Goal: Communication & Community: Answer question/provide support

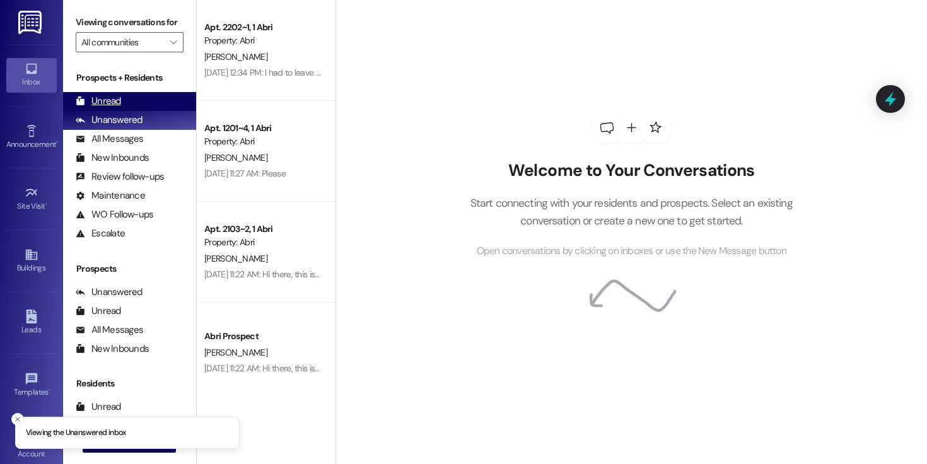
click at [114, 108] on div "Unread" at bounding box center [98, 101] width 45 height 13
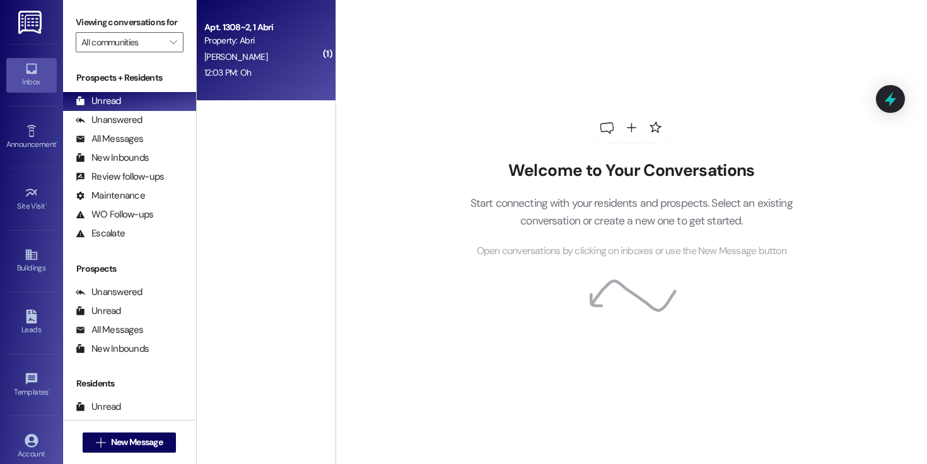
click at [267, 39] on div "Property: Abri" at bounding box center [262, 40] width 117 height 13
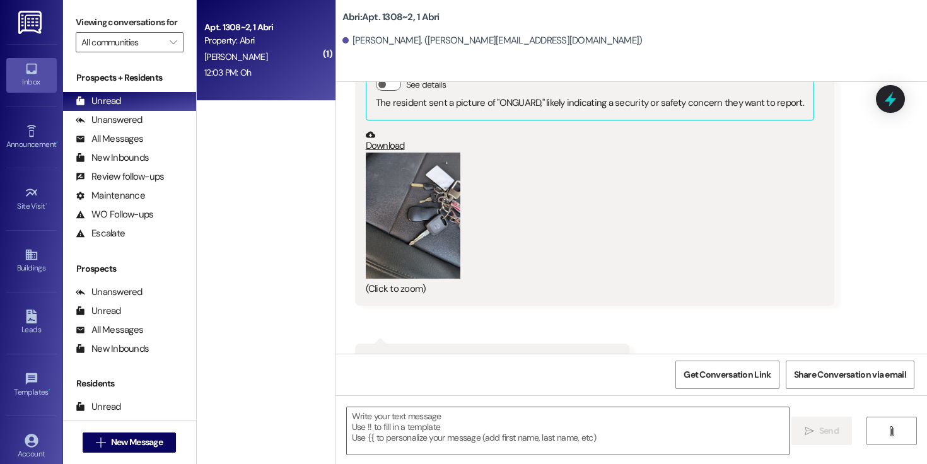
scroll to position [4267, 0]
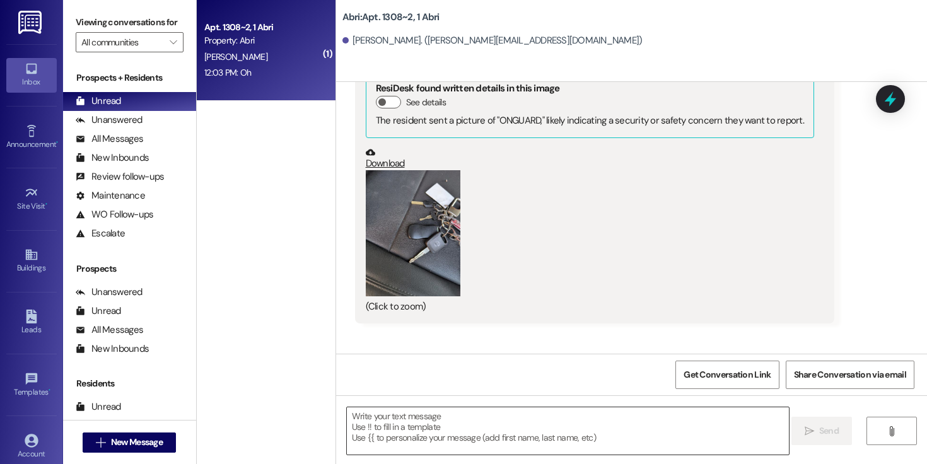
click at [581, 412] on textarea at bounding box center [568, 430] width 442 height 47
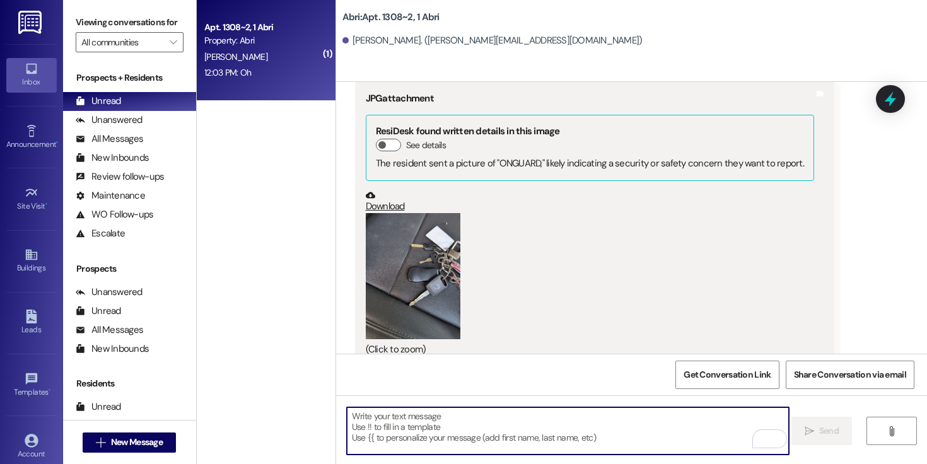
scroll to position [4222, 0]
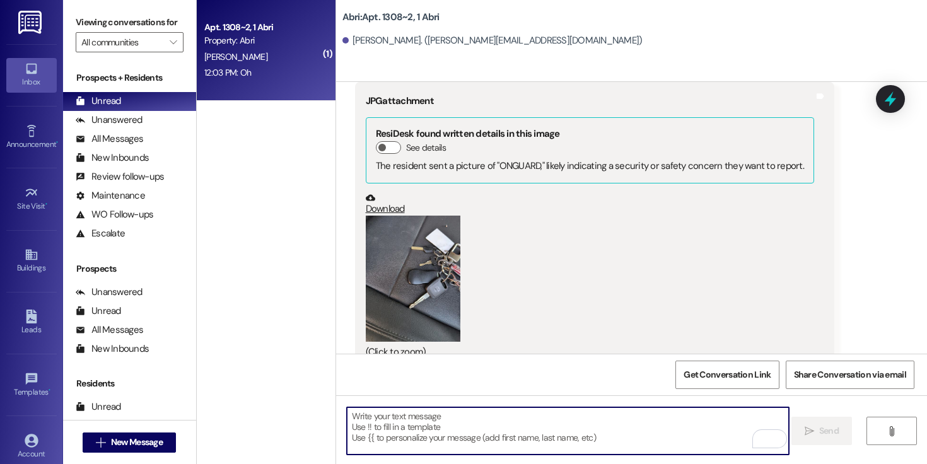
click at [426, 216] on button "Zoom image" at bounding box center [413, 279] width 95 height 126
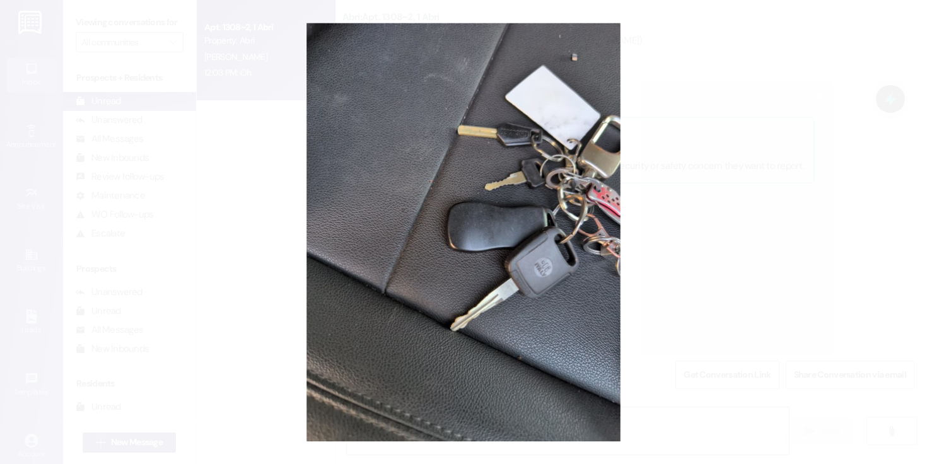
click at [695, 258] on button "Unzoom image" at bounding box center [463, 232] width 927 height 464
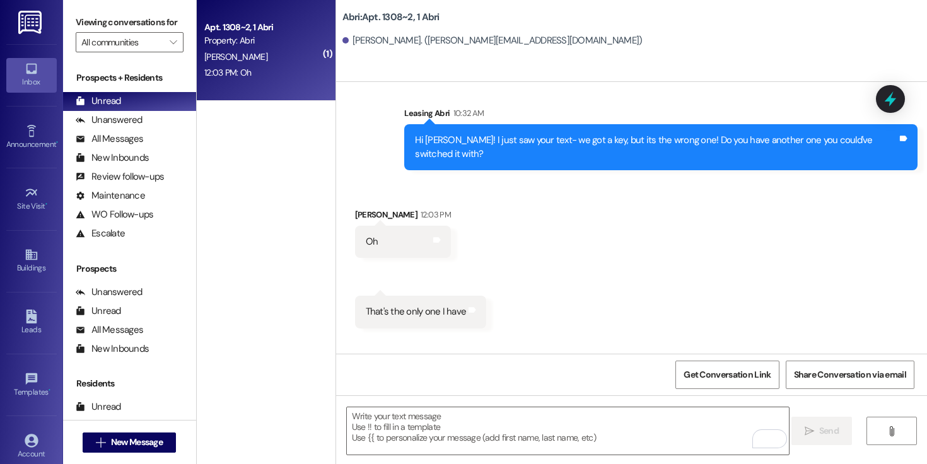
scroll to position [4267, 0]
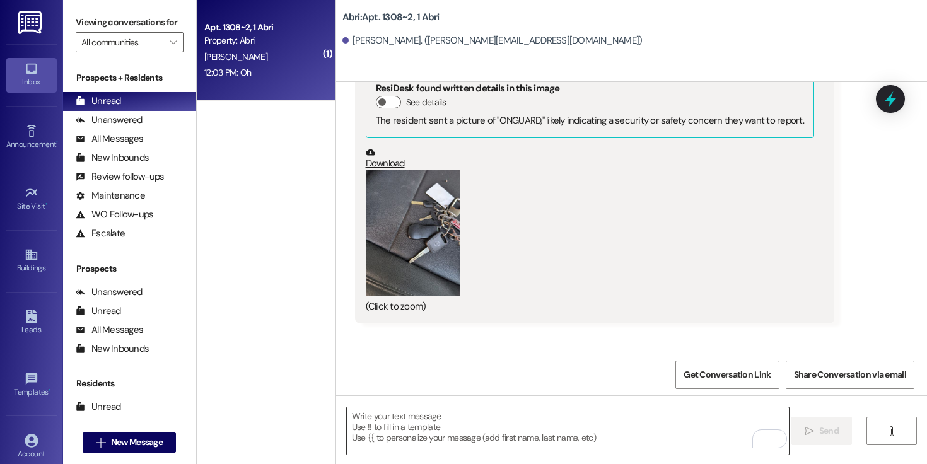
click at [563, 417] on textarea "To enrich screen reader interactions, please activate Accessibility in Grammarl…" at bounding box center [568, 430] width 442 height 47
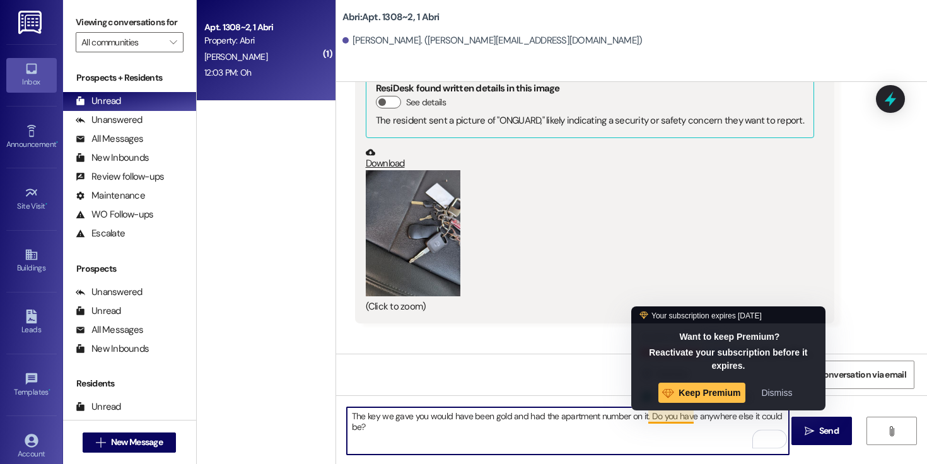
click at [673, 418] on textarea "The key we gave you would have been gold and had the apartment number on it. Do…" at bounding box center [568, 430] width 442 height 47
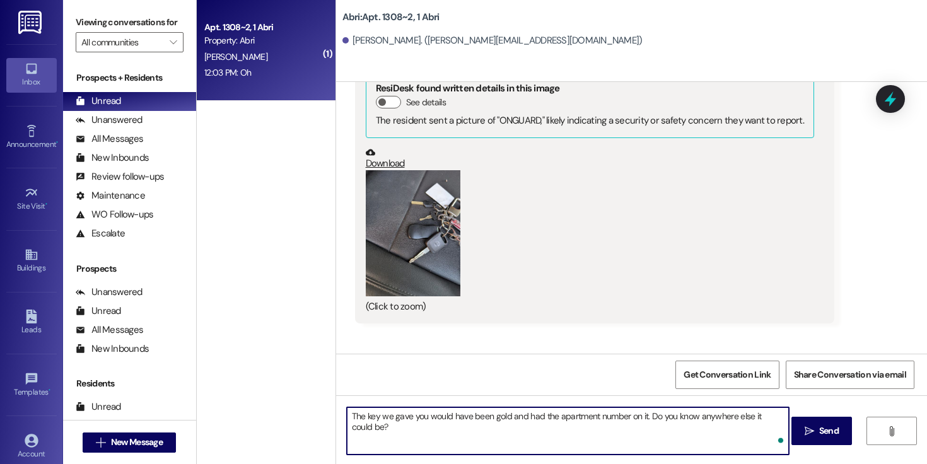
click at [694, 431] on textarea "The key we gave you would have been gold and had the apartment number on it. Do…" at bounding box center [568, 430] width 442 height 47
type textarea "The key we gave you would have been gold and had the apartment number on it. Do…"
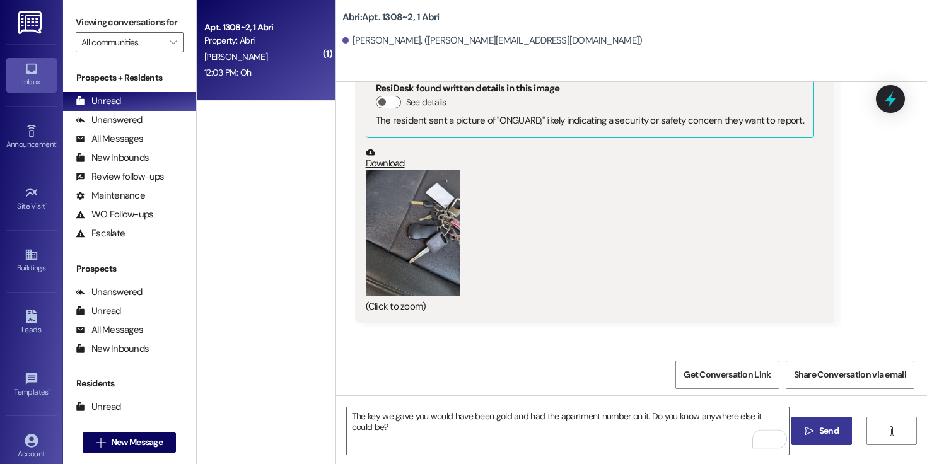
click at [832, 424] on button " Send" at bounding box center [821, 431] width 61 height 28
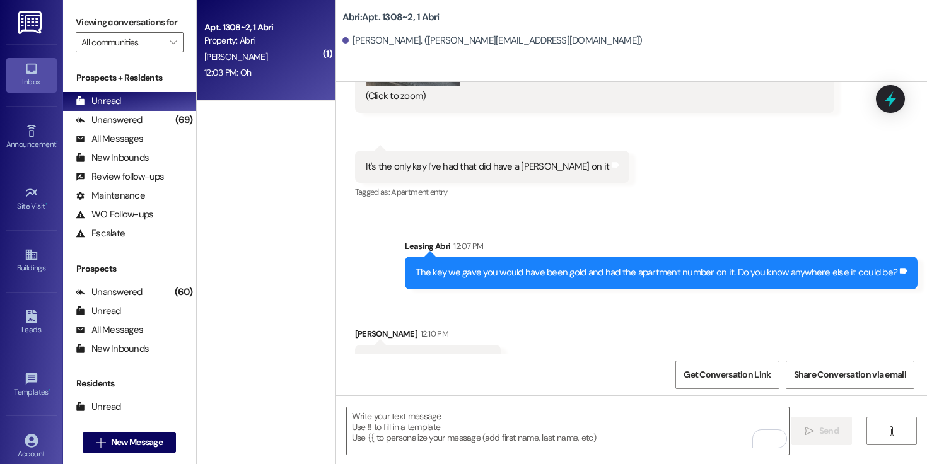
scroll to position [4531, 0]
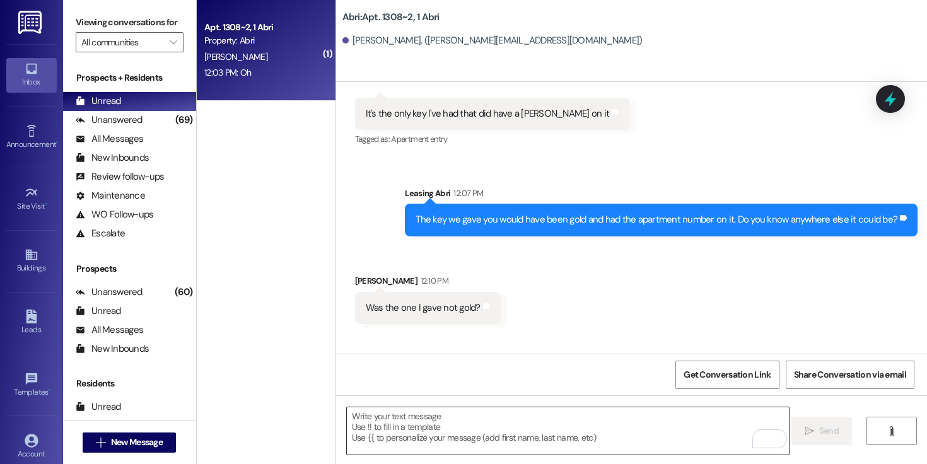
click at [535, 429] on textarea "To enrich screen reader interactions, please activate Accessibility in Grammarl…" at bounding box center [568, 430] width 442 height 47
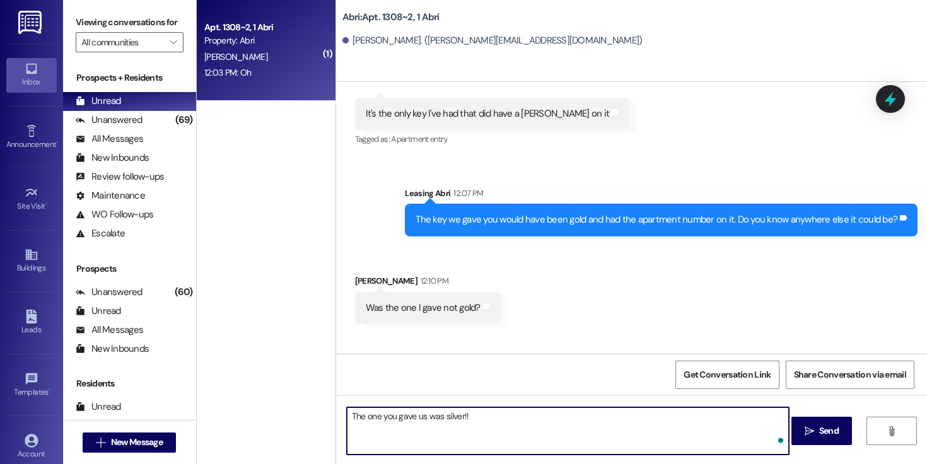
type textarea "The one you gave us was silver!!"
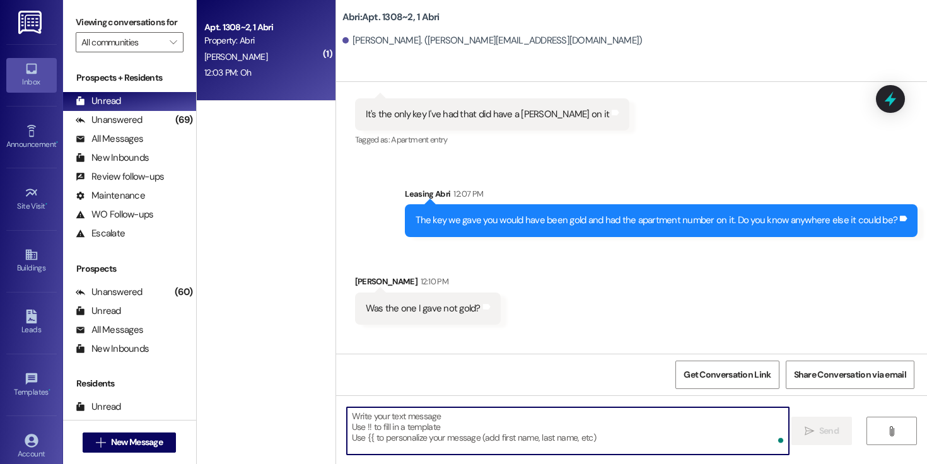
scroll to position [4619, 0]
